Goal: Leave review/rating: Leave review/rating

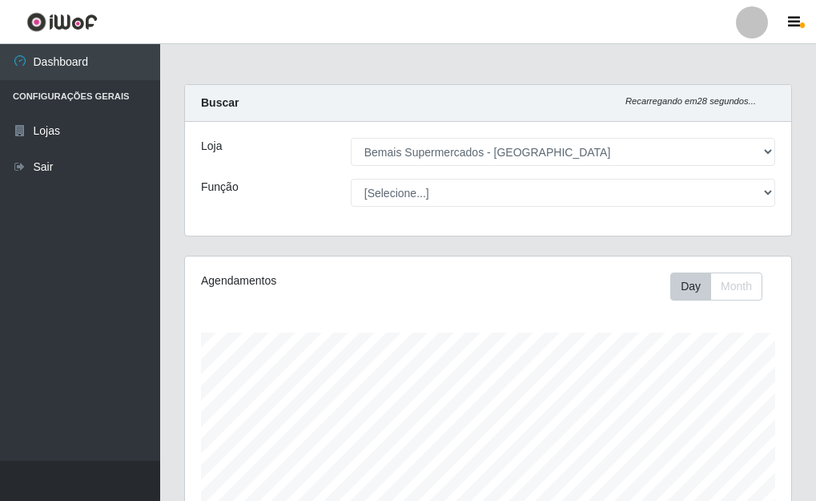
select select "249"
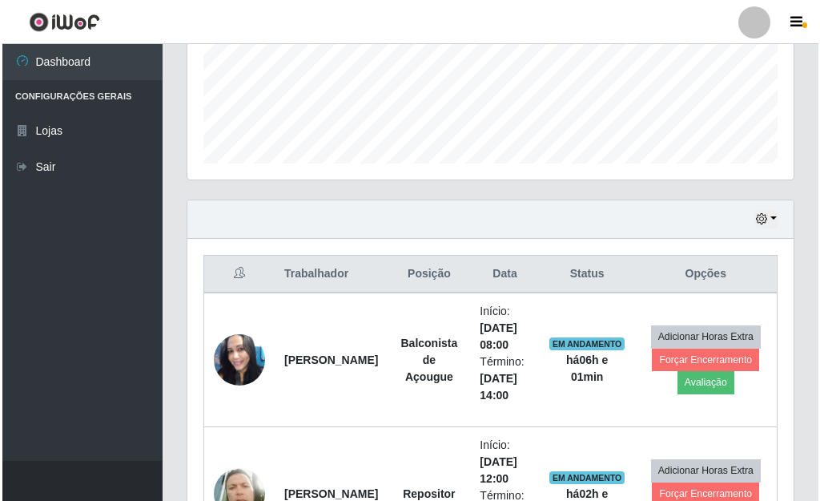
scroll to position [493, 0]
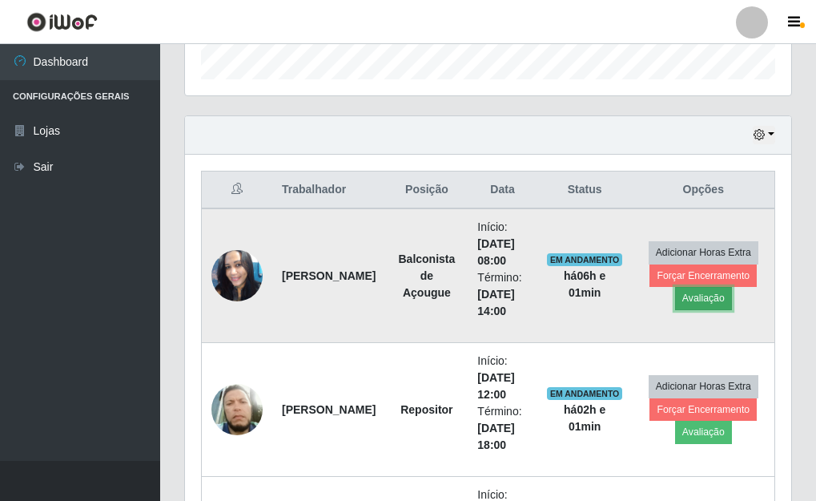
click at [706, 296] on button "Avaliação" at bounding box center [703, 298] width 57 height 22
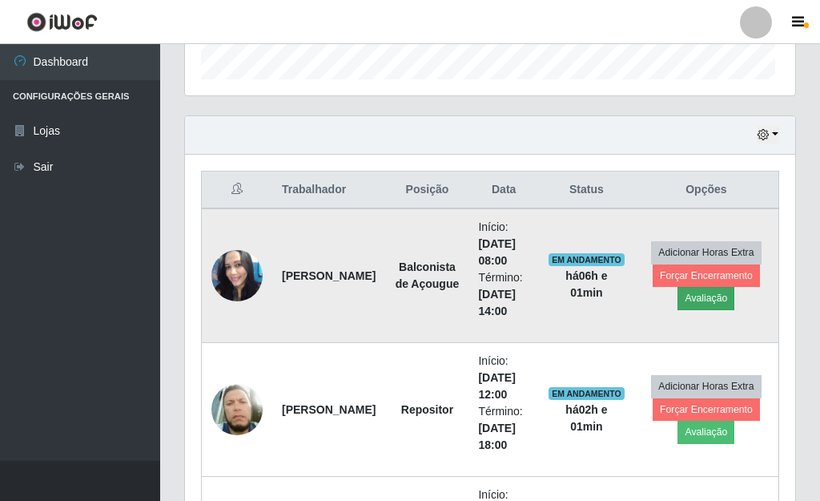
scroll to position [332, 597]
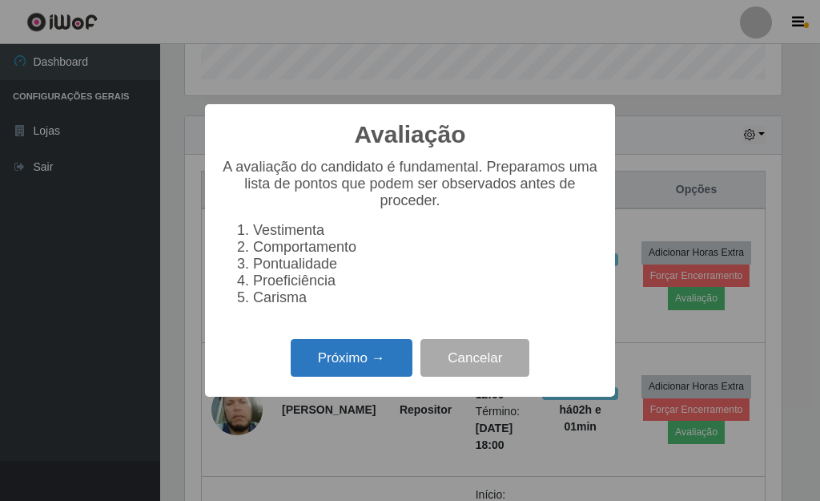
click at [370, 372] on button "Próximo →" at bounding box center [352, 358] width 122 height 38
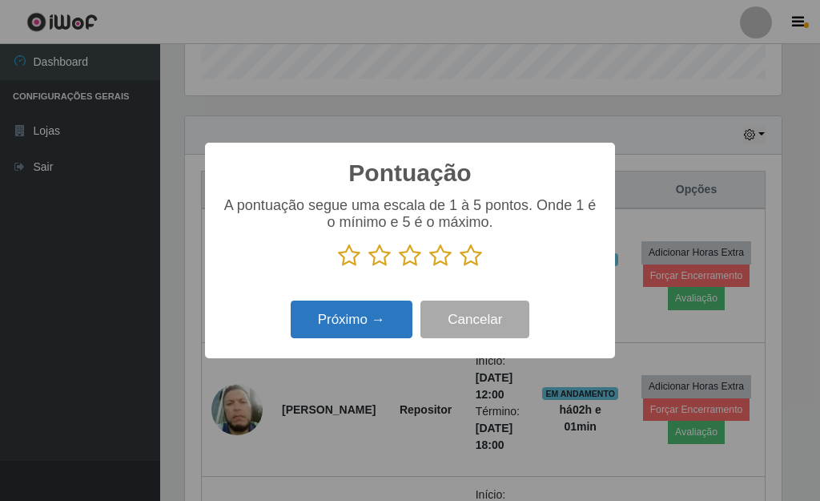
scroll to position [800682, 800418]
click at [482, 256] on p at bounding box center [410, 256] width 378 height 24
click at [476, 257] on icon at bounding box center [471, 256] width 22 height 24
click at [460, 268] on input "radio" at bounding box center [460, 268] width 0 height 0
click at [380, 316] on button "Próximo →" at bounding box center [352, 319] width 122 height 38
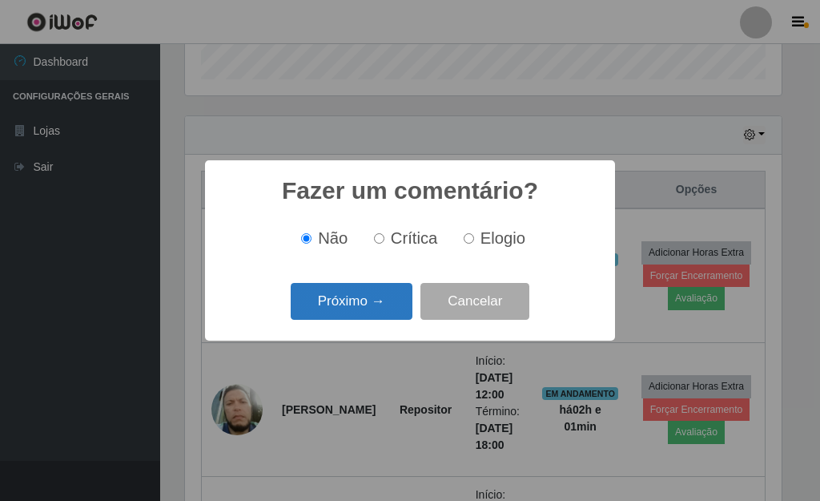
click at [379, 312] on button "Próximo →" at bounding box center [352, 302] width 122 height 38
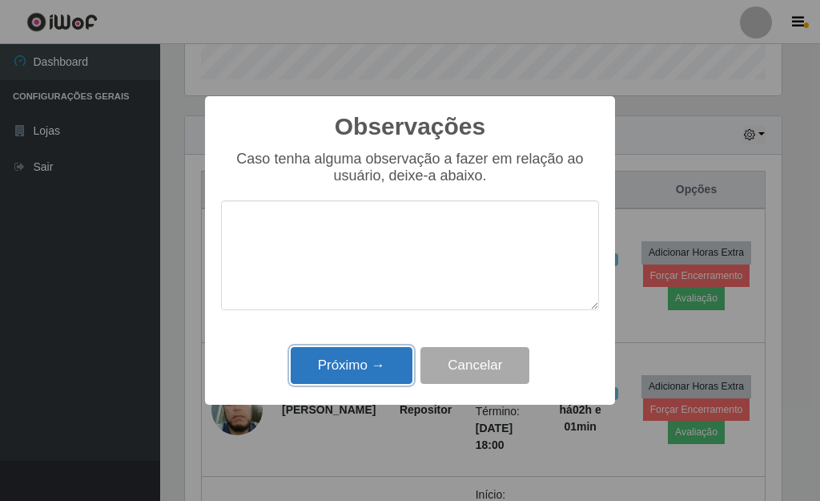
click at [371, 368] on button "Próximo →" at bounding box center [352, 366] width 122 height 38
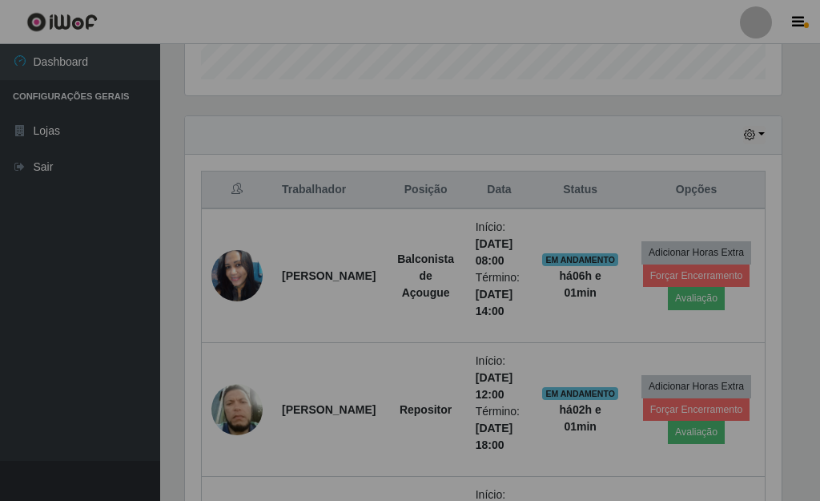
scroll to position [332, 606]
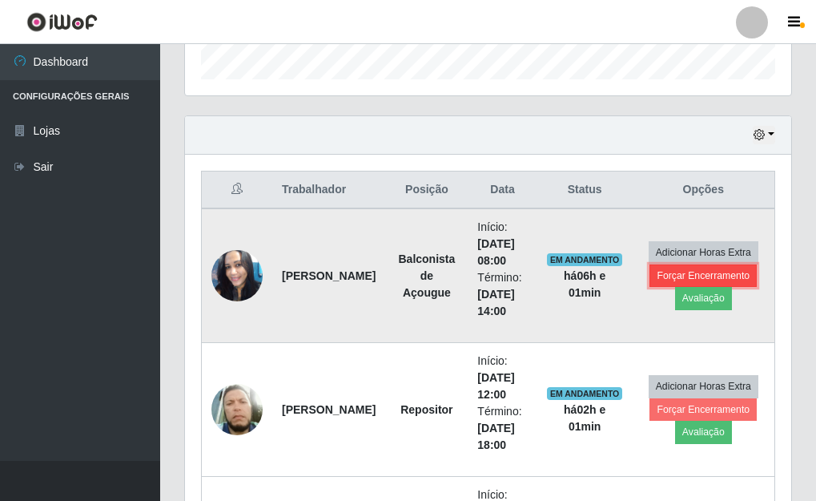
click at [710, 271] on button "Forçar Encerramento" at bounding box center [703, 275] width 107 height 22
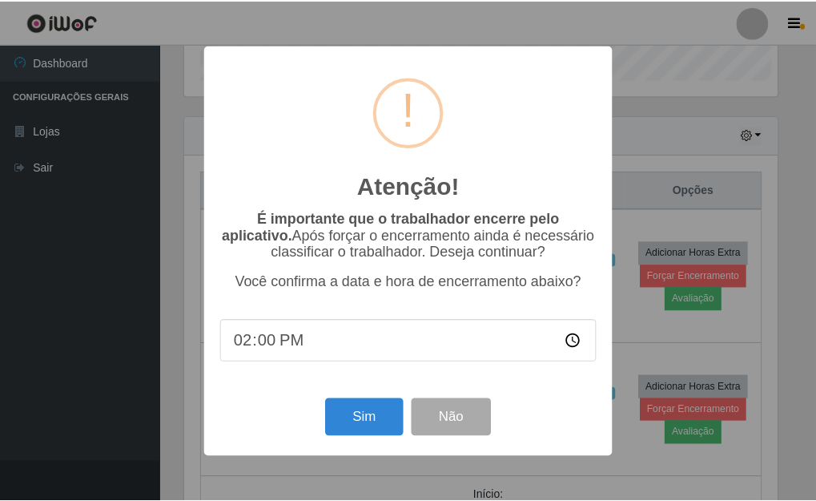
scroll to position [332, 597]
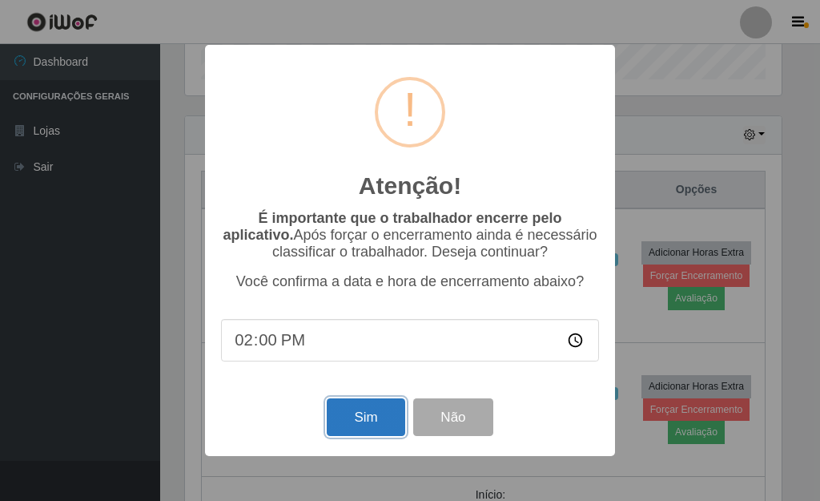
click at [391, 408] on button "Sim" at bounding box center [366, 417] width 78 height 38
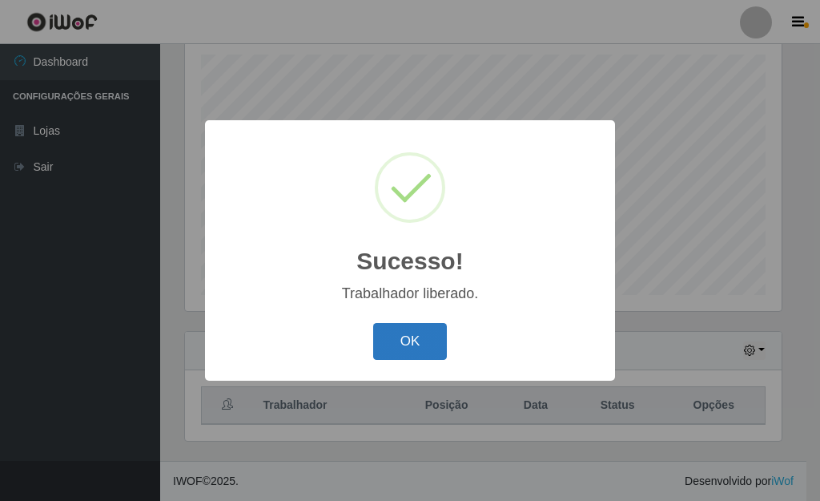
click at [425, 338] on button "OK" at bounding box center [410, 342] width 74 height 38
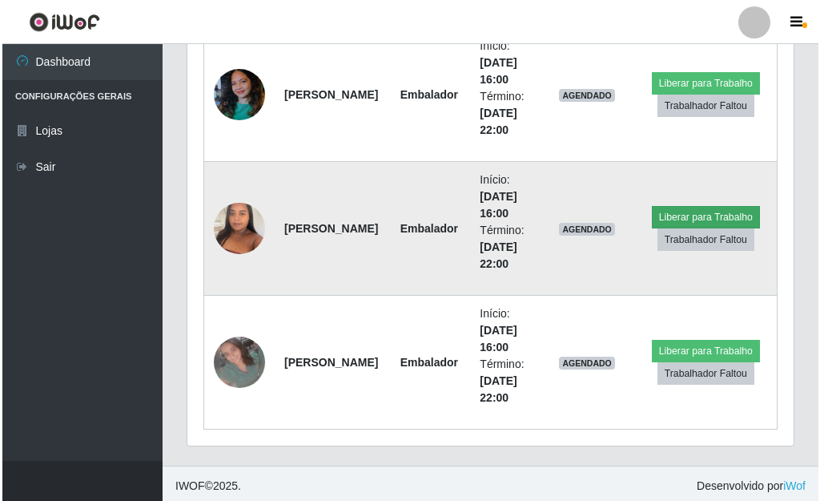
scroll to position [1079, 0]
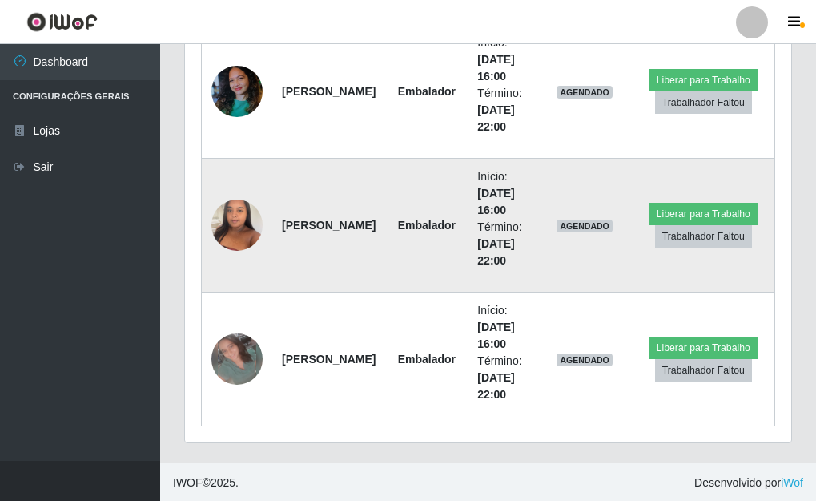
click at [235, 226] on img at bounding box center [236, 225] width 51 height 68
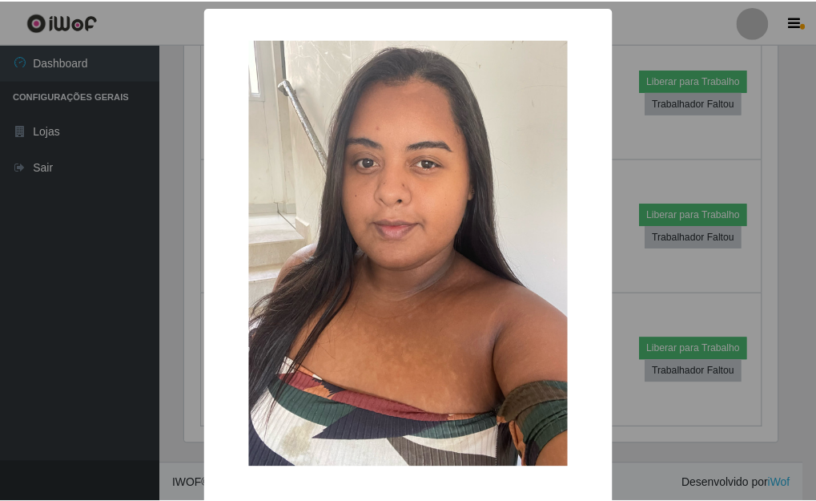
scroll to position [332, 597]
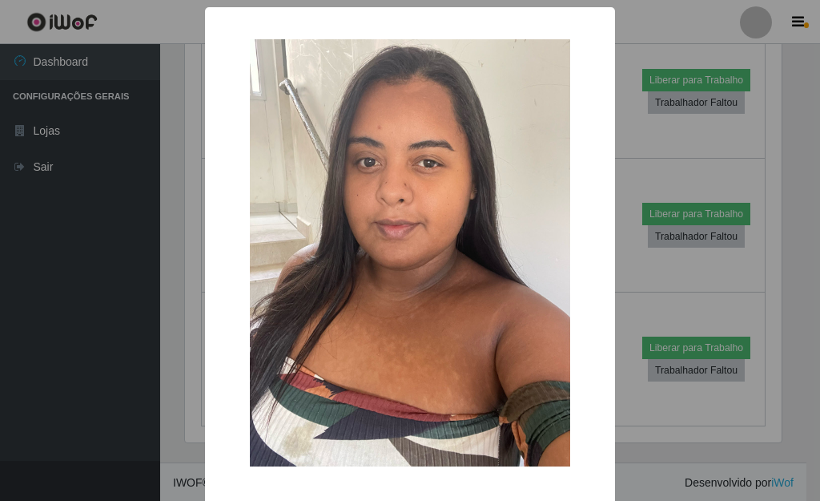
click at [632, 148] on div "× OK Cancel" at bounding box center [410, 250] width 820 height 501
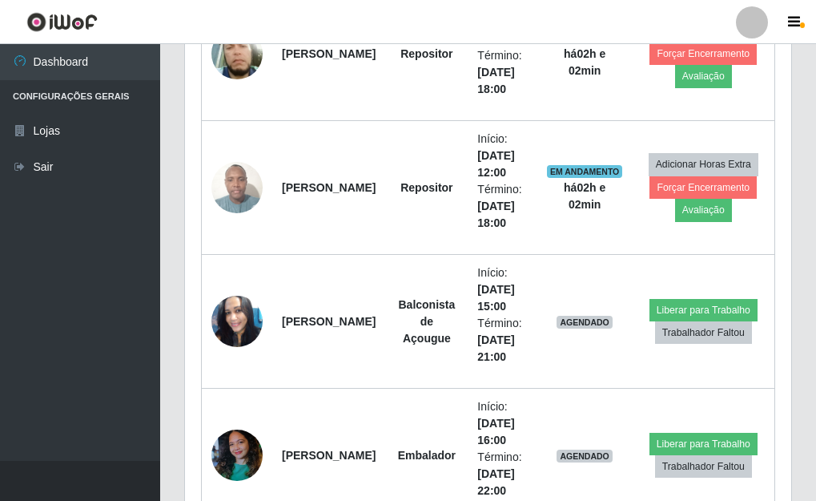
scroll to position [598, 0]
